Goal: Information Seeking & Learning: Learn about a topic

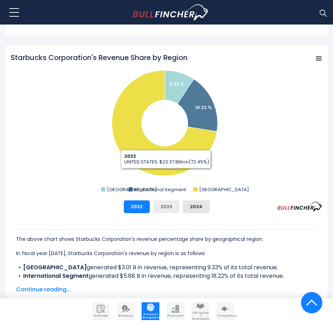
click at [161, 208] on button "2023" at bounding box center [166, 207] width 26 height 13
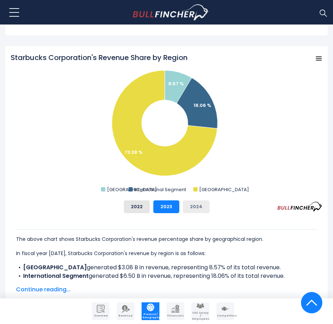
click at [196, 211] on button "2024" at bounding box center [196, 207] width 27 height 13
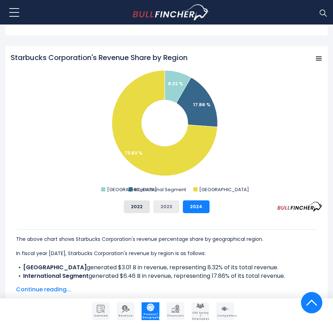
click at [176, 205] on button "2023" at bounding box center [166, 207] width 26 height 13
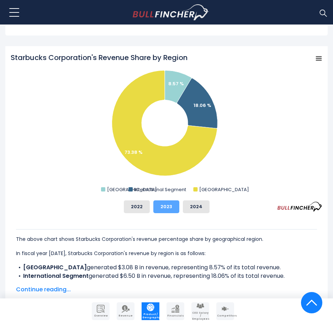
drag, startPoint x: 139, startPoint y: 202, endPoint x: 161, endPoint y: 205, distance: 22.3
click at [140, 202] on button "2022" at bounding box center [137, 207] width 26 height 13
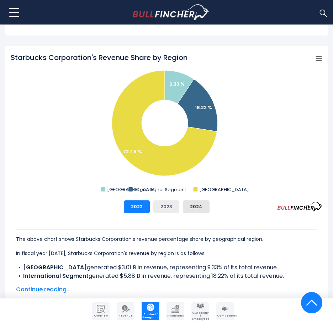
click at [169, 205] on button "2023" at bounding box center [166, 207] width 26 height 13
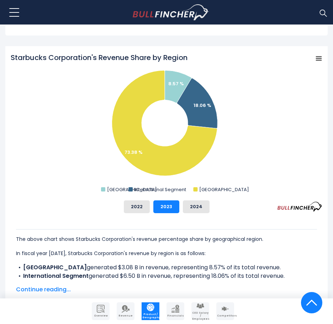
click at [193, 199] on div "Starbucks Corporation's Revenue Share by Region Created with Highcharts 12.1.2 …" at bounding box center [167, 133] width 312 height 161
click at [195, 205] on button "2024" at bounding box center [196, 207] width 27 height 13
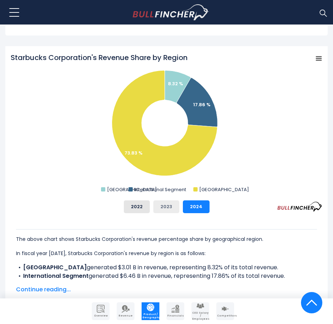
click at [168, 205] on button "2023" at bounding box center [166, 207] width 26 height 13
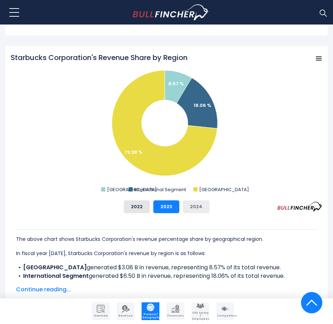
click at [184, 207] on button "2024" at bounding box center [196, 207] width 27 height 13
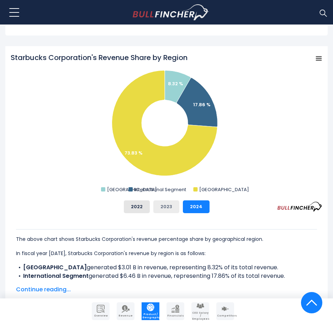
click at [160, 206] on button "2023" at bounding box center [166, 207] width 26 height 13
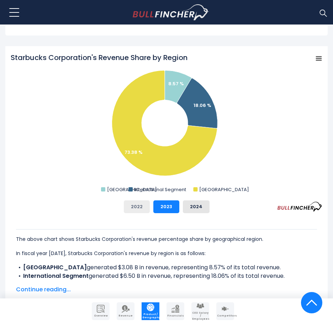
click at [133, 209] on button "2022" at bounding box center [137, 207] width 26 height 13
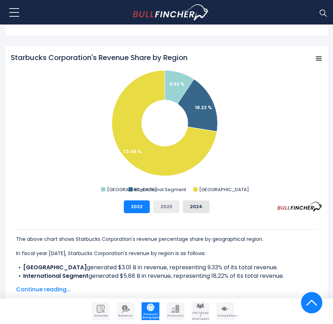
click at [156, 208] on button "2023" at bounding box center [166, 207] width 26 height 13
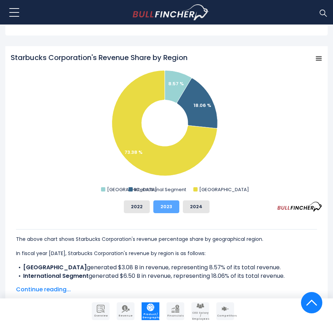
click at [177, 208] on button "2023" at bounding box center [166, 207] width 26 height 13
click at [187, 208] on button "2024" at bounding box center [196, 207] width 27 height 13
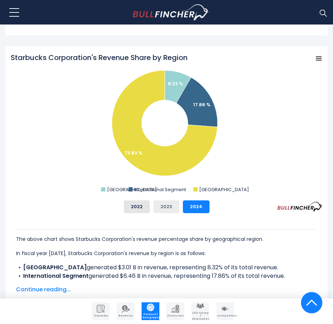
click at [169, 208] on button "2023" at bounding box center [166, 207] width 26 height 13
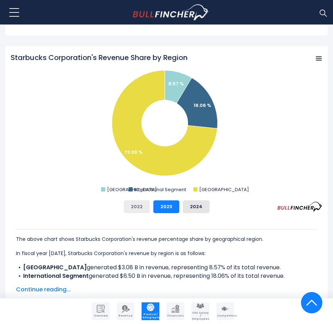
click at [126, 205] on button "2022" at bounding box center [137, 207] width 26 height 13
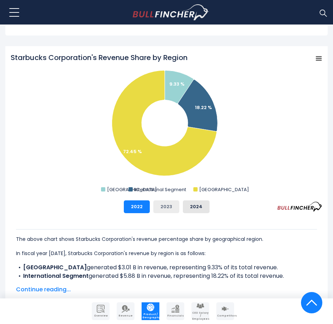
drag, startPoint x: 150, startPoint y: 205, endPoint x: 154, endPoint y: 204, distance: 3.9
click at [150, 205] on div "2022 2023 2024" at bounding box center [167, 207] width 312 height 13
drag, startPoint x: 176, startPoint y: 204, endPoint x: 170, endPoint y: 208, distance: 7.5
click at [175, 205] on button "2023" at bounding box center [166, 207] width 26 height 13
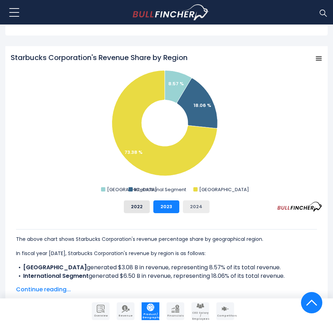
click at [193, 208] on button "2024" at bounding box center [196, 207] width 27 height 13
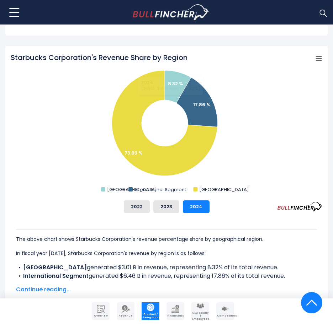
click at [175, 61] on tspan "Starbucks Corporation's Revenue Share by Region" at bounding box center [99, 58] width 177 height 10
click at [145, 201] on button "2022" at bounding box center [137, 207] width 26 height 13
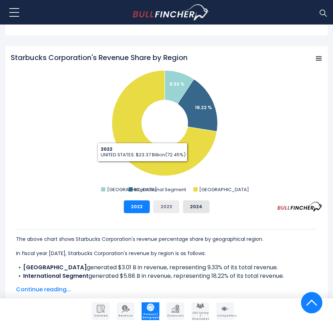
click at [173, 208] on button "2023" at bounding box center [166, 207] width 26 height 13
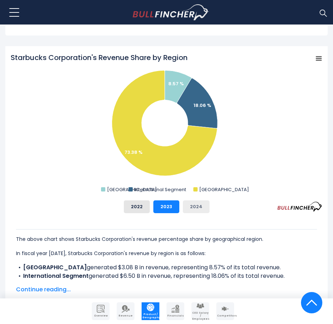
click at [207, 206] on button "2024" at bounding box center [196, 207] width 27 height 13
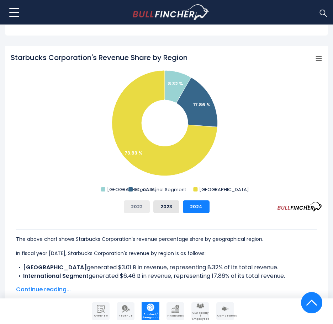
click at [140, 208] on button "2022" at bounding box center [137, 207] width 26 height 13
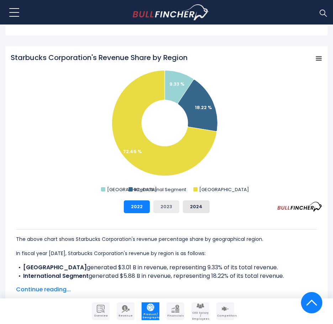
click at [156, 202] on button "2023" at bounding box center [166, 207] width 26 height 13
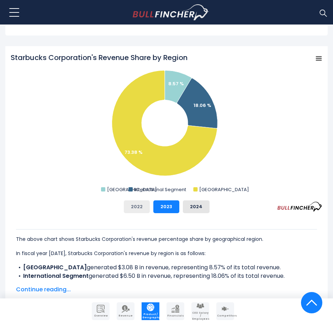
click at [128, 205] on button "2022" at bounding box center [137, 207] width 26 height 13
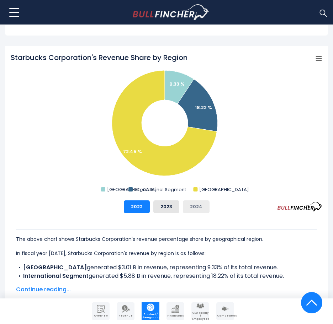
click at [191, 205] on button "2024" at bounding box center [196, 207] width 27 height 13
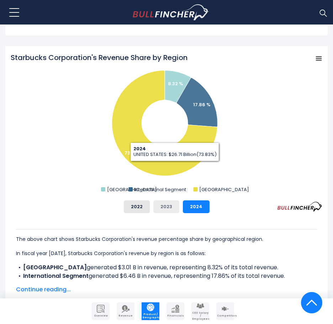
click at [171, 201] on button "2023" at bounding box center [166, 207] width 26 height 13
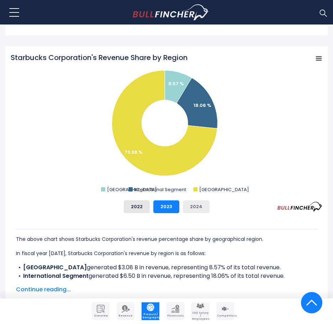
click at [192, 208] on button "2024" at bounding box center [196, 207] width 27 height 13
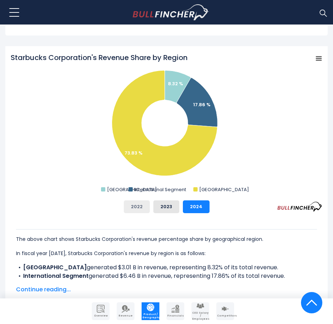
click at [132, 209] on button "2022" at bounding box center [137, 207] width 26 height 13
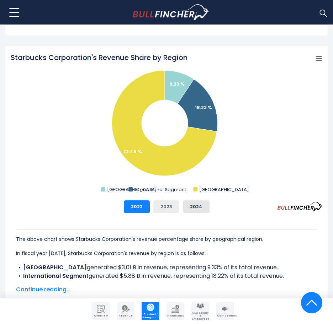
click at [161, 211] on button "2023" at bounding box center [166, 207] width 26 height 13
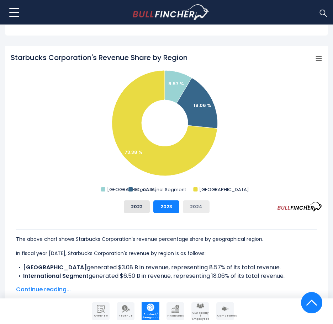
click at [190, 212] on button "2024" at bounding box center [196, 207] width 27 height 13
